Goal: Complete application form: Complete application form

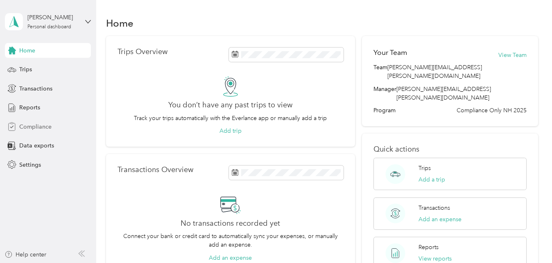
click at [49, 125] on span "Compliance" at bounding box center [35, 126] width 32 height 9
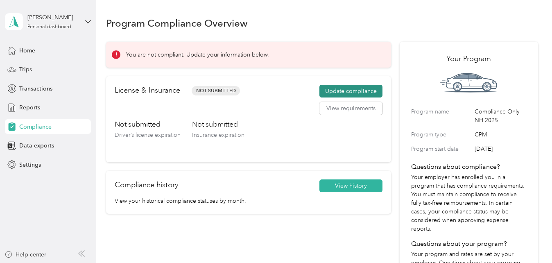
click at [363, 90] on button "Update compliance" at bounding box center [350, 91] width 63 height 13
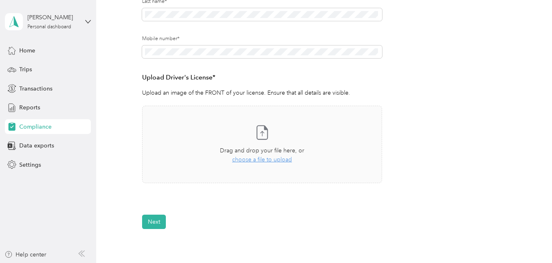
scroll to position [164, 0]
click at [257, 159] on span "choose a file to upload" at bounding box center [262, 158] width 60 height 7
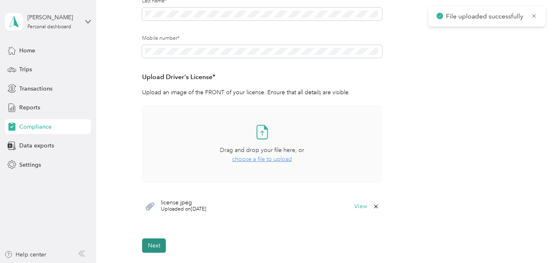
click at [157, 243] on button "Next" at bounding box center [154, 245] width 24 height 14
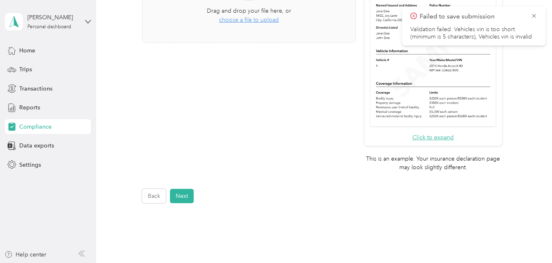
scroll to position [259, 0]
click at [184, 196] on button "Next" at bounding box center [182, 195] width 24 height 14
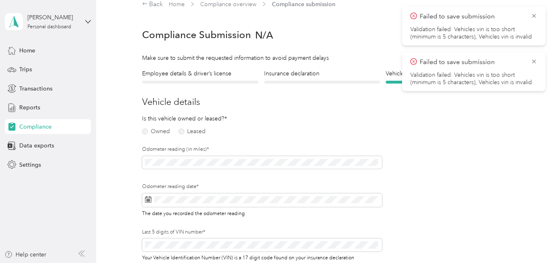
scroll to position [10, 0]
click at [163, 129] on label "Owned" at bounding box center [156, 132] width 28 height 6
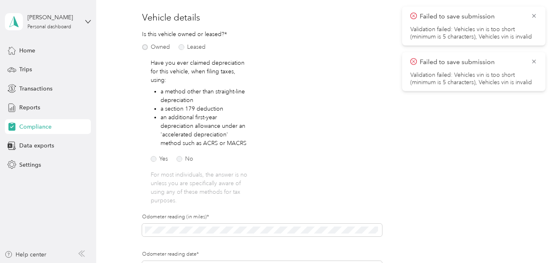
scroll to position [97, 0]
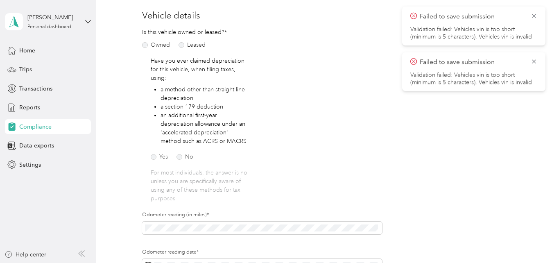
click at [190, 160] on div "Yes No" at bounding box center [183, 156] width 65 height 11
click at [177, 158] on label "No" at bounding box center [184, 157] width 17 height 6
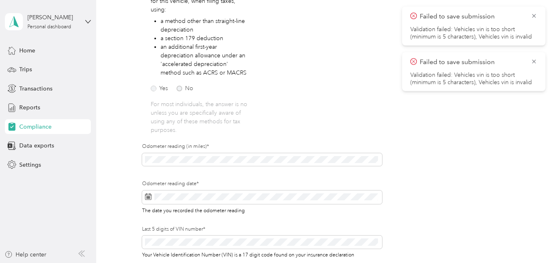
scroll to position [171, 0]
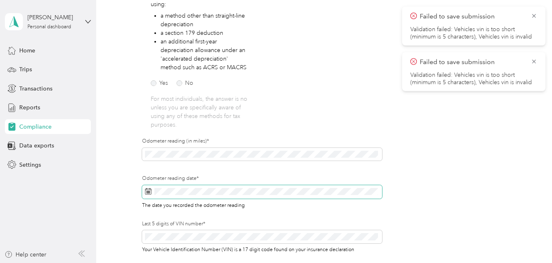
click at [207, 185] on span at bounding box center [262, 192] width 240 height 14
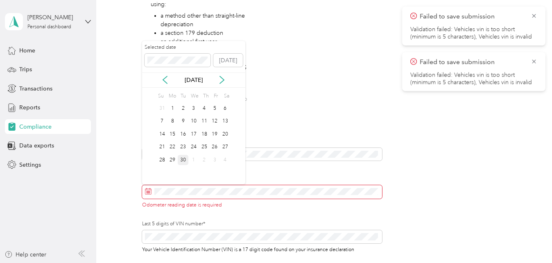
click at [184, 156] on div "30" at bounding box center [183, 160] width 11 height 10
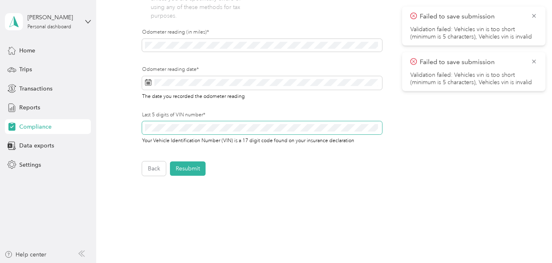
scroll to position [286, 0]
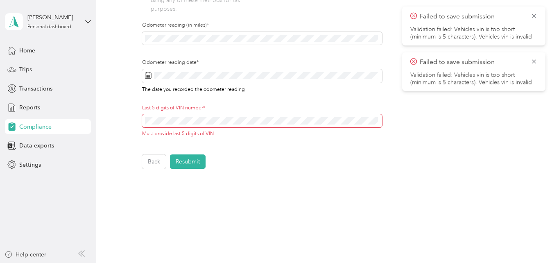
click at [194, 163] on button "Resubmit" at bounding box center [188, 161] width 36 height 14
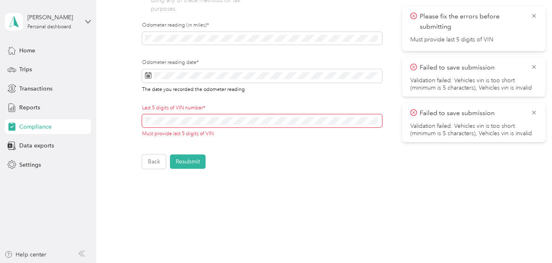
click at [186, 127] on span at bounding box center [262, 120] width 240 height 13
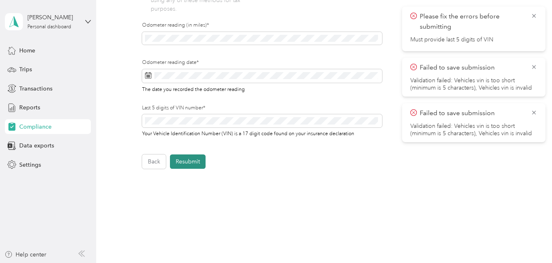
click at [192, 156] on button "Resubmit" at bounding box center [188, 161] width 36 height 14
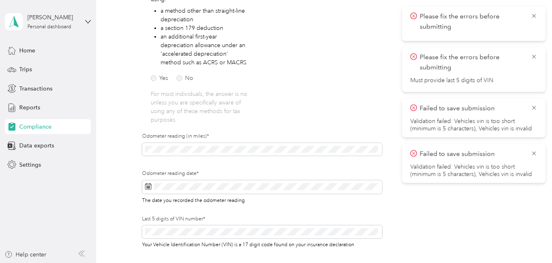
scroll to position [295, 0]
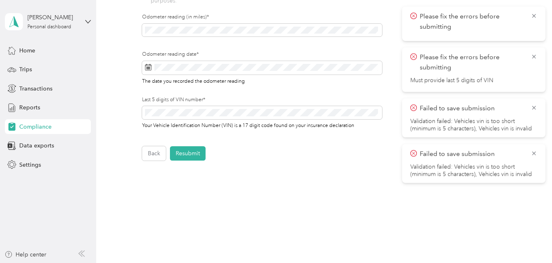
click at [537, 17] on div "Please fix the errors before submitting" at bounding box center [473, 24] width 143 height 34
click at [536, 56] on icon at bounding box center [533, 56] width 7 height 7
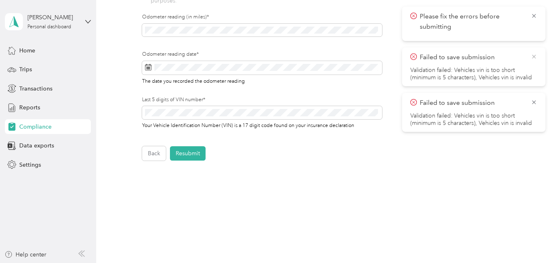
click at [536, 57] on icon at bounding box center [533, 56] width 7 height 7
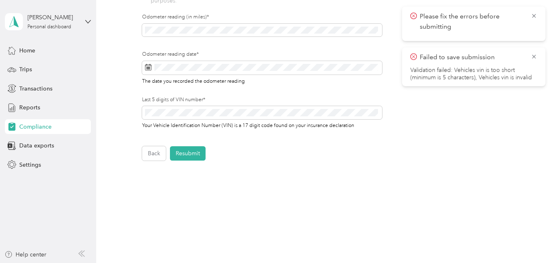
click at [536, 57] on icon at bounding box center [533, 56] width 7 height 7
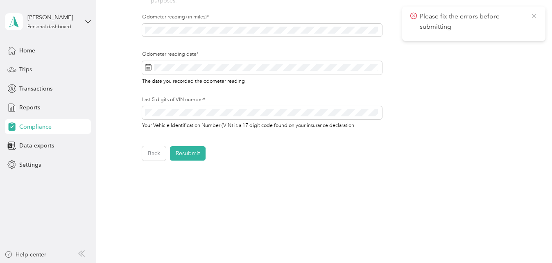
click at [535, 16] on icon at bounding box center [533, 15] width 7 height 7
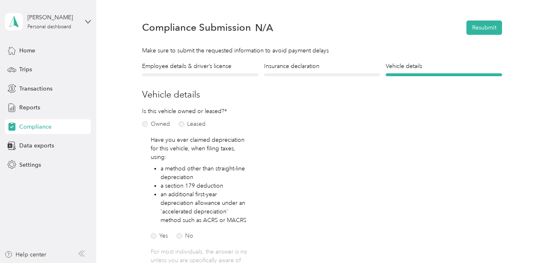
scroll to position [18, 0]
click at [480, 39] on div "Compliance Submission N/A Resubmit" at bounding box center [322, 28] width 360 height 29
click at [479, 33] on button "Resubmit" at bounding box center [484, 28] width 36 height 14
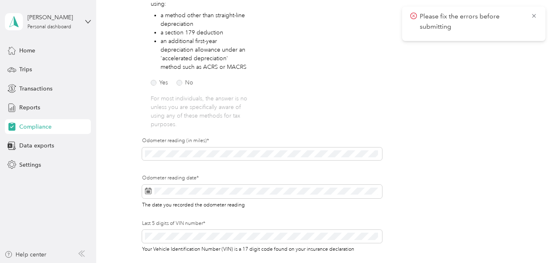
scroll to position [311, 0]
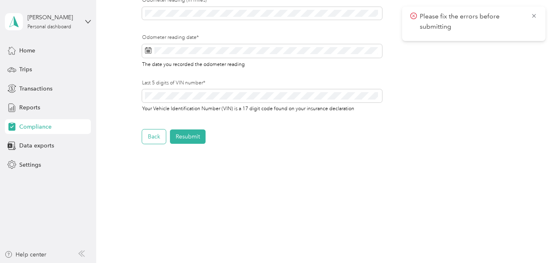
click at [151, 133] on button "Back" at bounding box center [154, 136] width 24 height 14
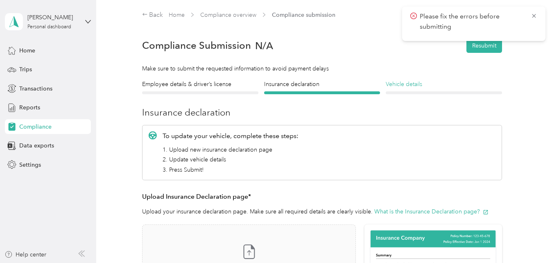
click at [412, 86] on h4 "Vehicle details" at bounding box center [443, 84] width 116 height 9
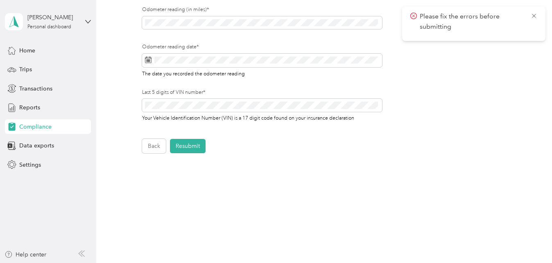
scroll to position [302, 0]
click at [155, 141] on button "Back" at bounding box center [154, 145] width 24 height 14
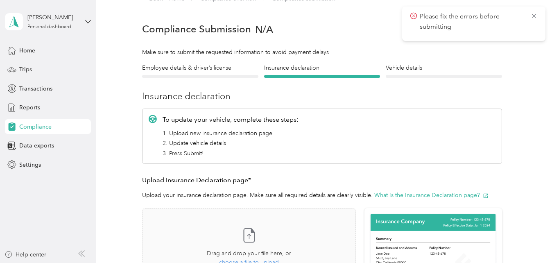
scroll to position [10, 0]
